Goal: Entertainment & Leisure: Consume media (video, audio)

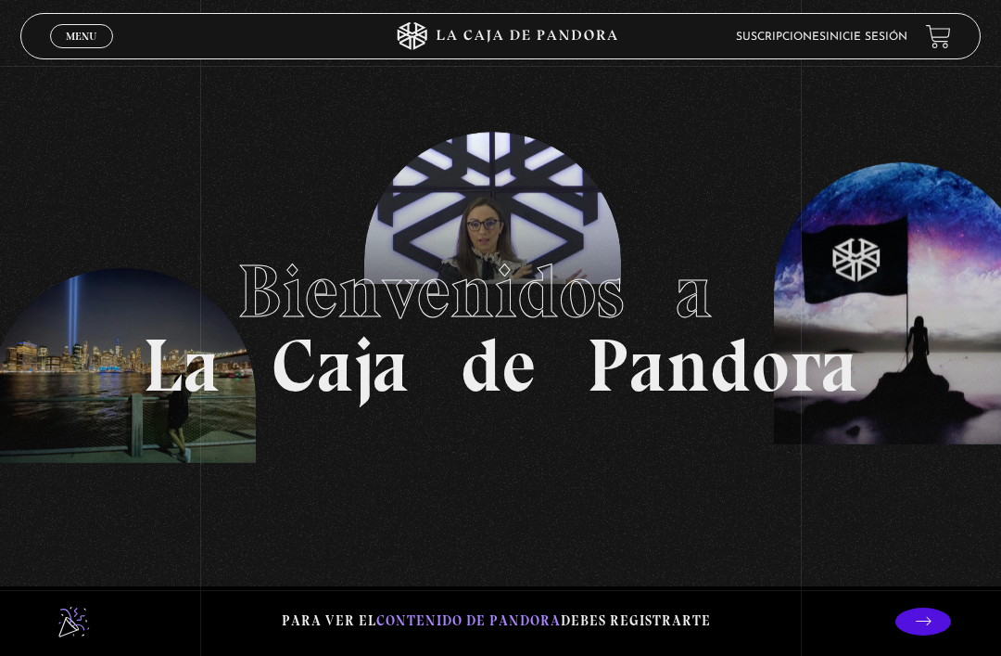
click at [890, 41] on link "Inicie sesión" at bounding box center [867, 37] width 82 height 11
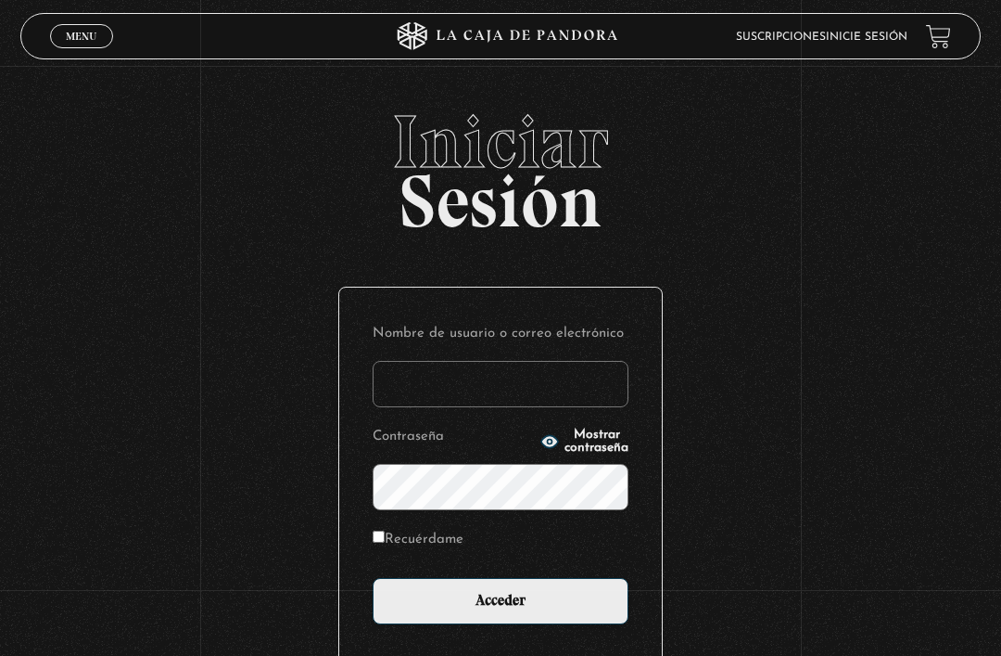
type input "navarrosanchezmariela@gmail.com"
click at [501, 610] on input "Acceder" at bounding box center [501, 601] width 256 height 46
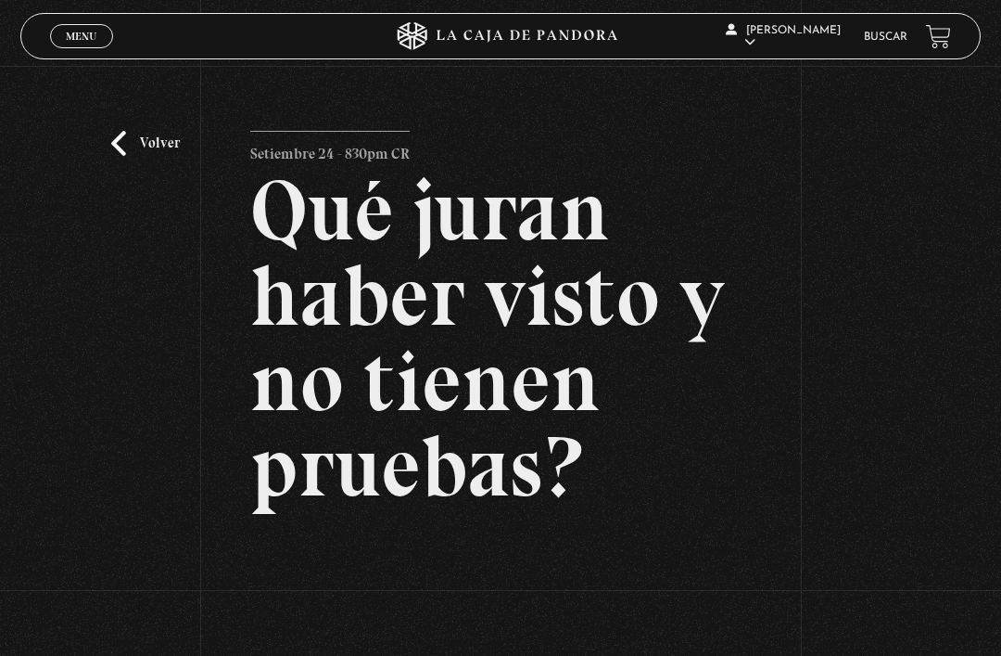
click at [124, 153] on link "Volver" at bounding box center [145, 143] width 69 height 25
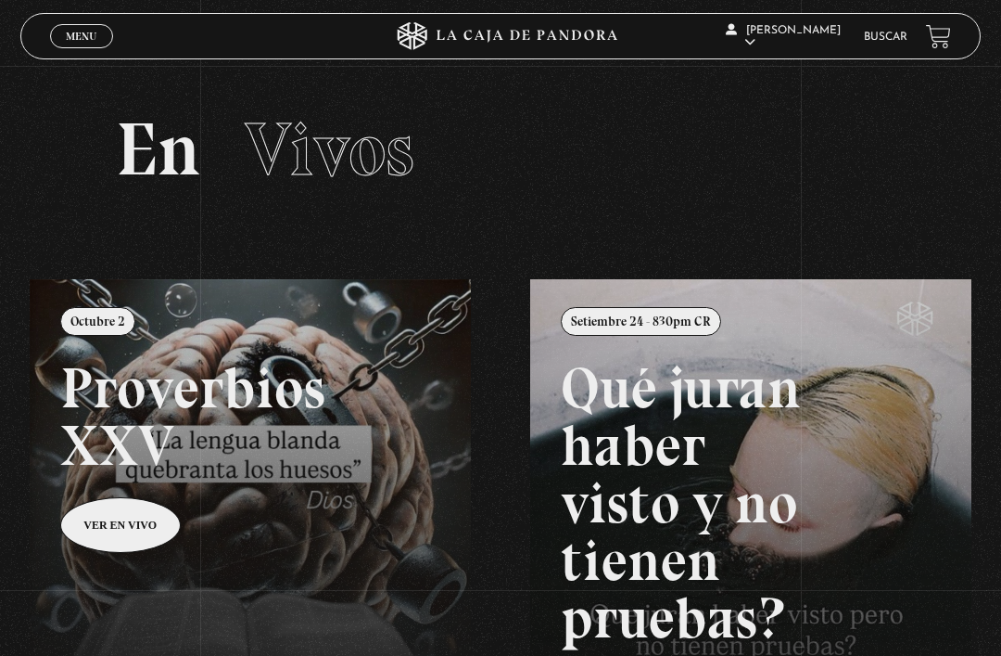
click at [73, 30] on link "Menu Cerrar" at bounding box center [81, 36] width 63 height 24
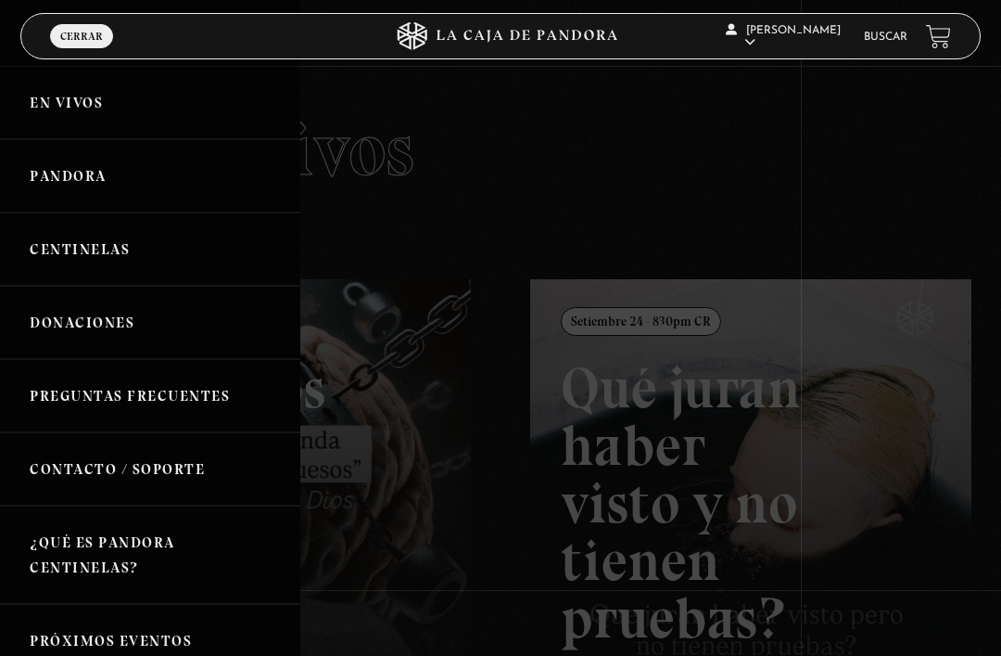
click at [992, 219] on div at bounding box center [500, 328] width 1001 height 656
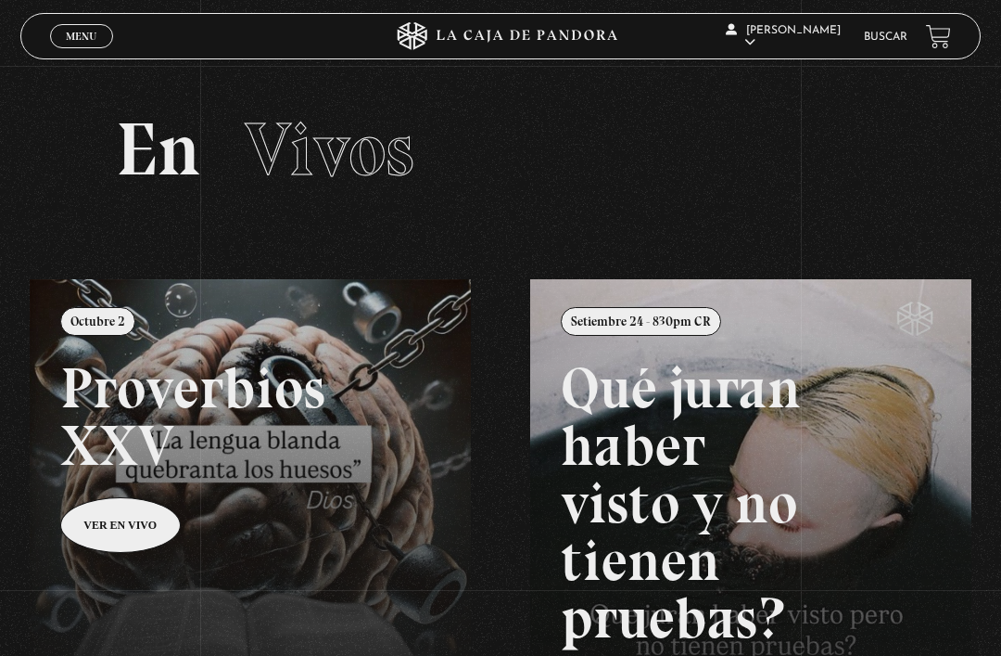
click at [85, 45] on link "Menu Cerrar" at bounding box center [81, 36] width 63 height 24
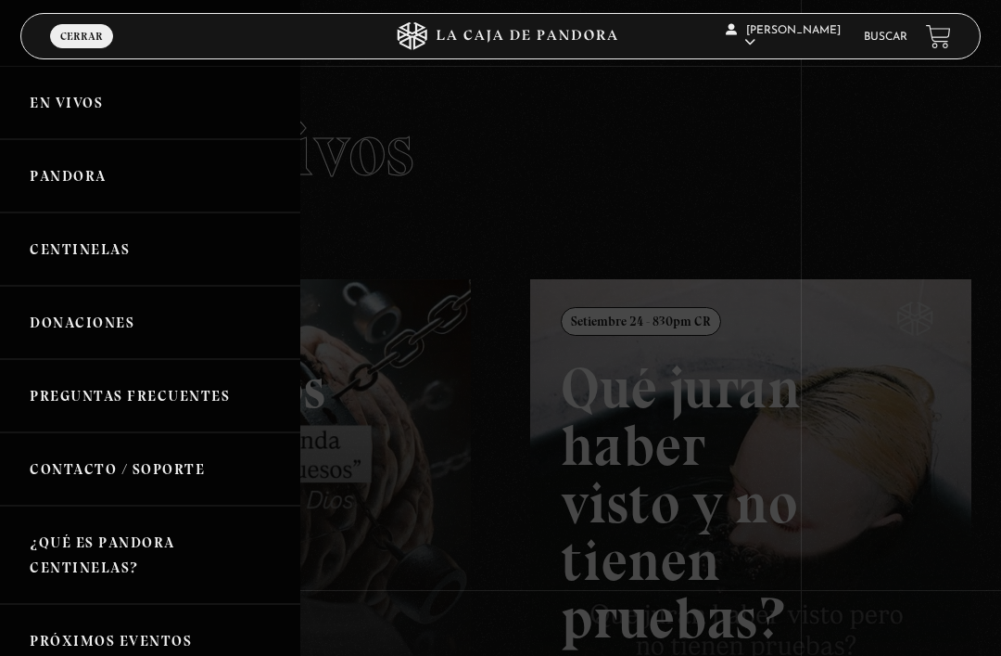
click at [39, 172] on link "Pandora" at bounding box center [150, 175] width 300 height 73
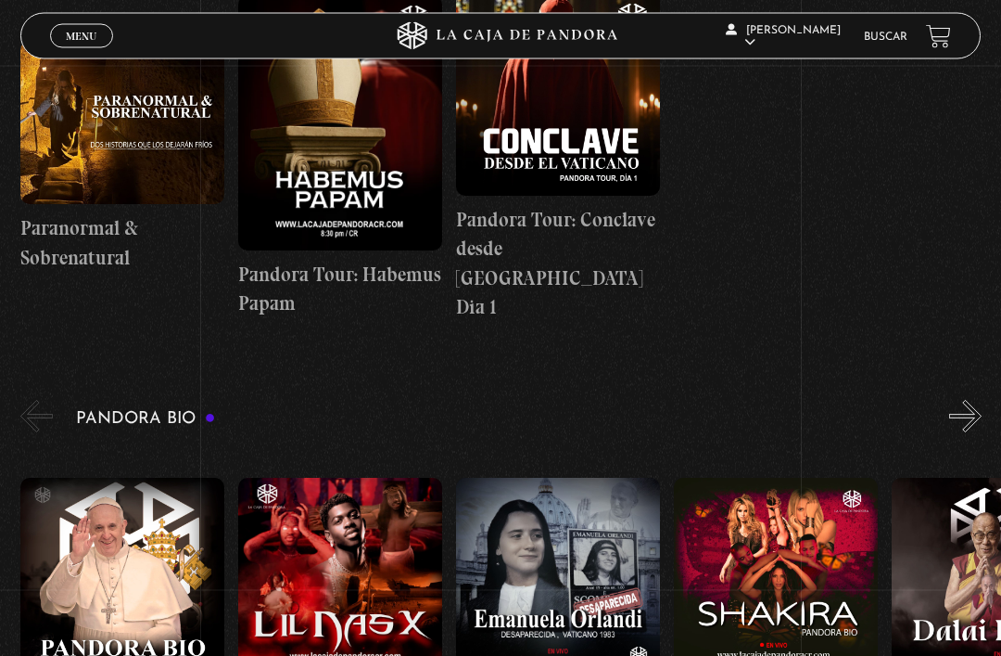
scroll to position [2141, 0]
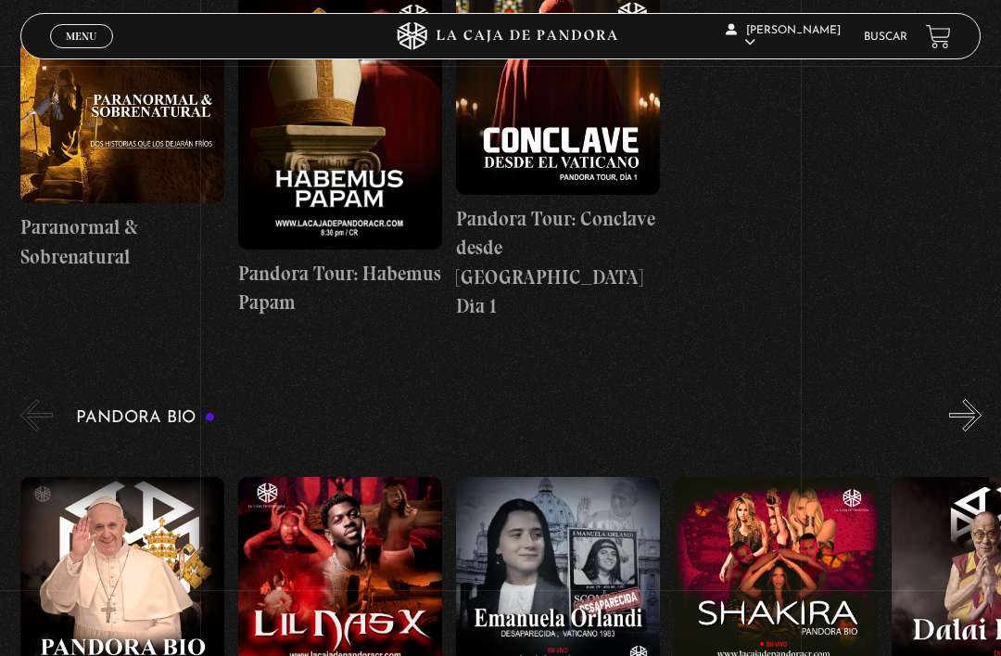
click at [287, 195] on figure at bounding box center [340, 121] width 204 height 255
